Goal: Find contact information: Find contact information

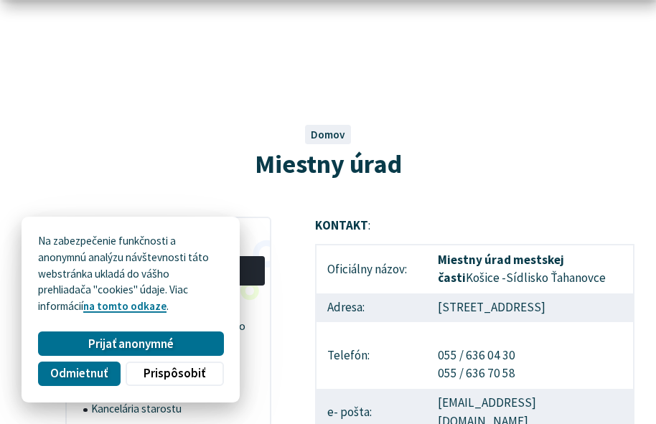
scroll to position [215, 0]
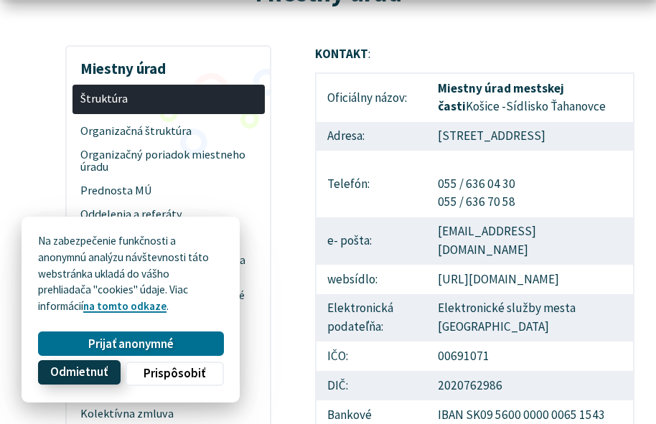
click at [67, 367] on span "Odmietnuť" at bounding box center [78, 372] width 57 height 14
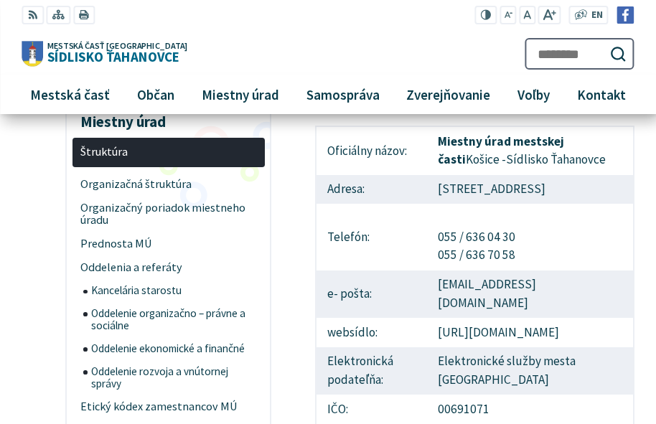
scroll to position [144, 0]
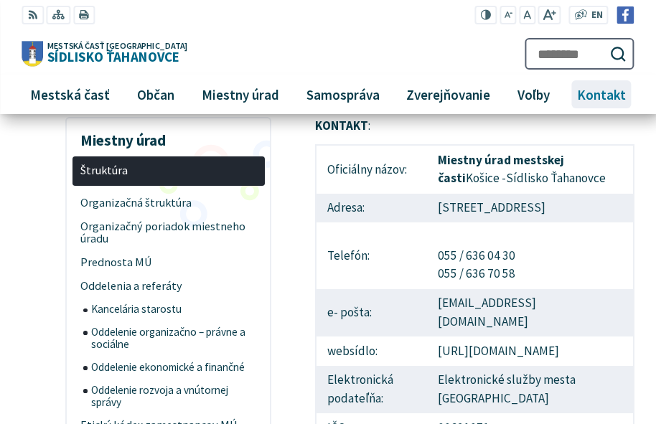
click at [606, 93] on span "Kontakt" at bounding box center [602, 94] width 60 height 39
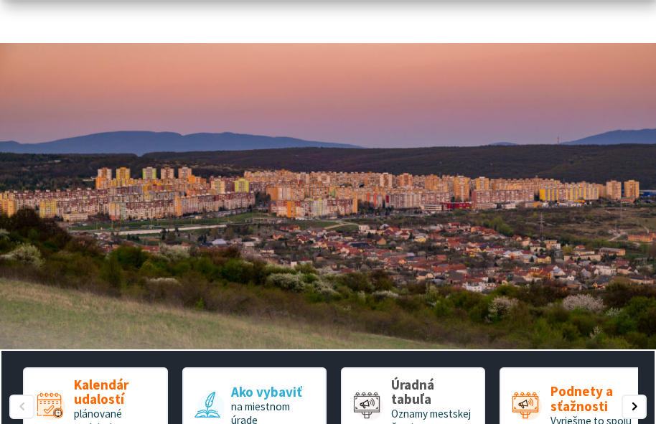
scroll to position [215, 0]
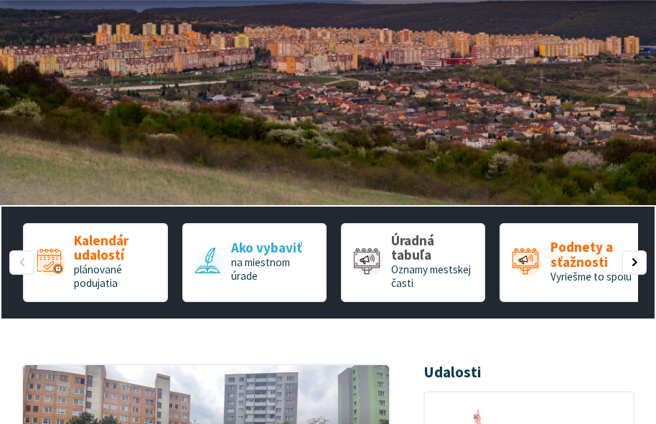
click at [588, 9] on img "1 / 1" at bounding box center [328, 52] width 656 height 307
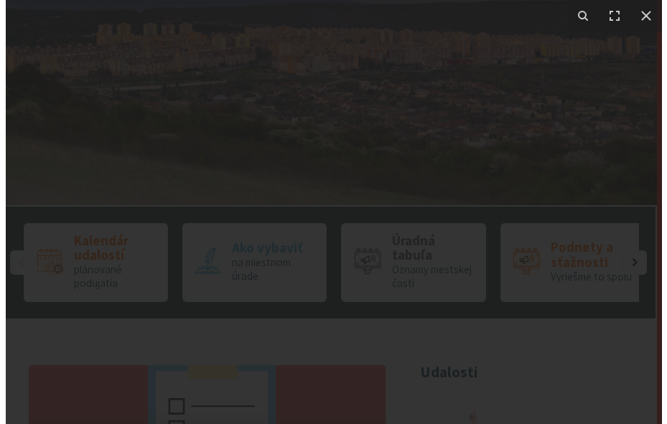
scroll to position [502, 0]
